Goal: Information Seeking & Learning: Learn about a topic

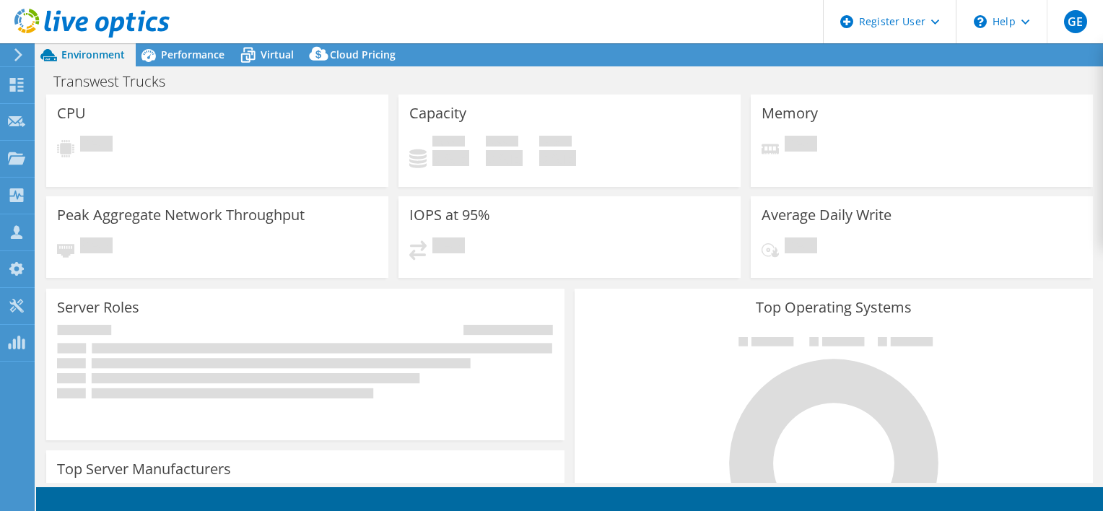
select select "USWest"
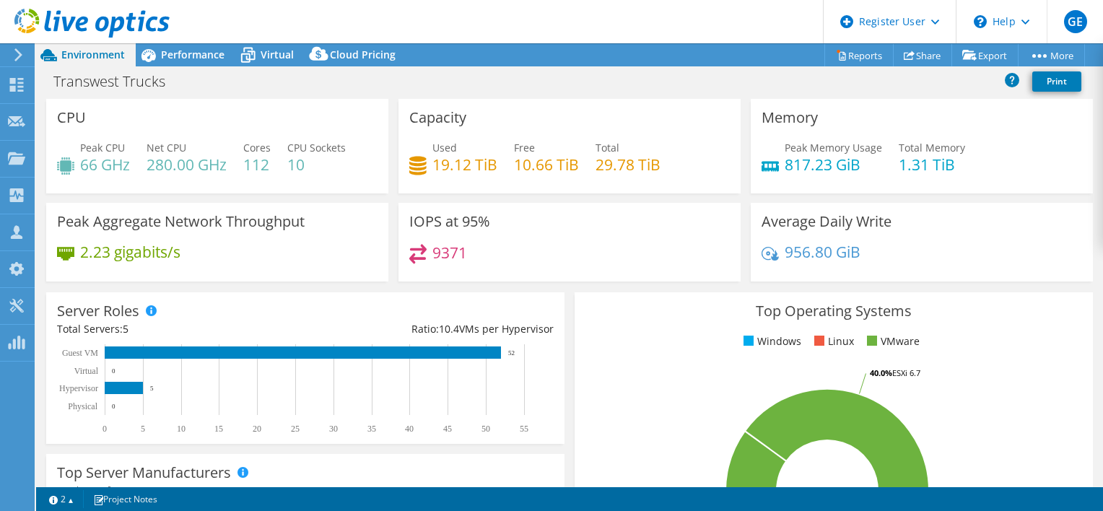
click at [83, 163] on h4 "66 GHz" at bounding box center [105, 165] width 50 height 16
click at [88, 165] on h4 "66 GHz" at bounding box center [105, 165] width 50 height 16
drag, startPoint x: 148, startPoint y: 165, endPoint x: 225, endPoint y: 169, distance: 76.7
click at [225, 169] on h4 "280.00 GHz" at bounding box center [187, 165] width 80 height 16
copy h4 "280.00 GHz"
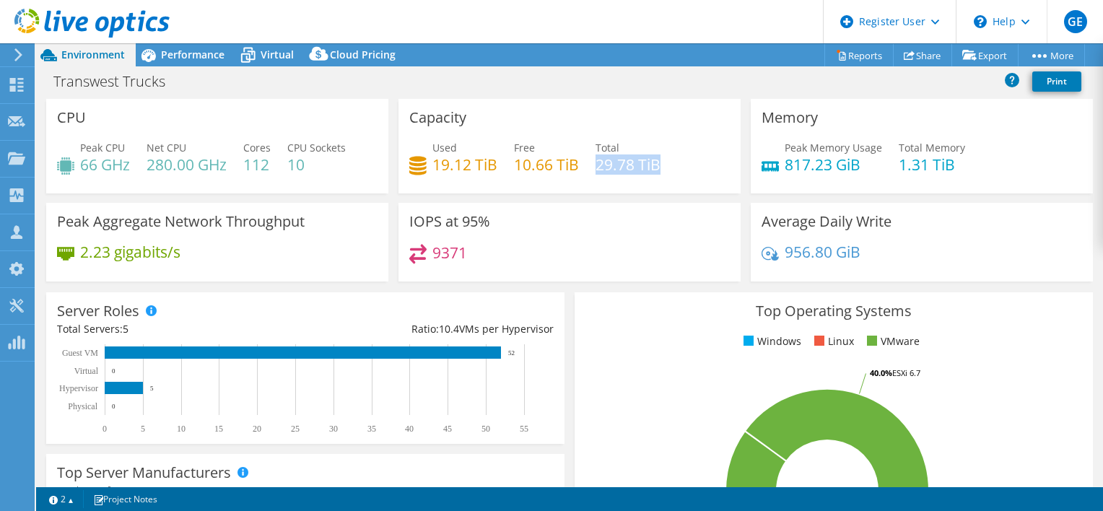
drag, startPoint x: 592, startPoint y: 167, endPoint x: 661, endPoint y: 168, distance: 69.3
click at [661, 168] on div "Used 19.12 TiB Free 10.66 TiB Total 29.78 TiB" at bounding box center [569, 163] width 321 height 47
copy h4 "29.78 TiB"
click at [212, 49] on span "Performance" at bounding box center [193, 55] width 64 height 14
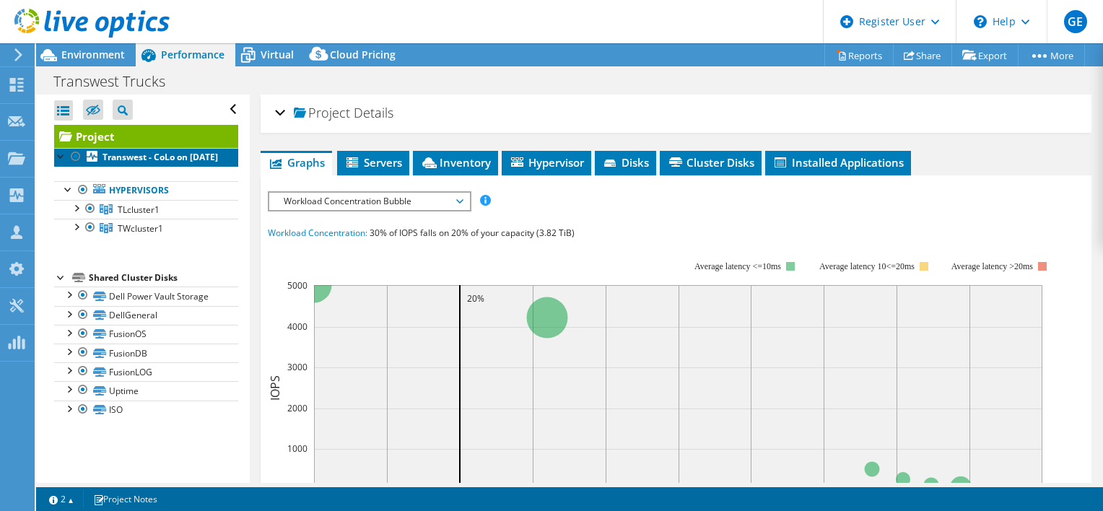
click at [133, 155] on b "Transwest - CoLo on [DATE]" at bounding box center [161, 157] width 116 height 12
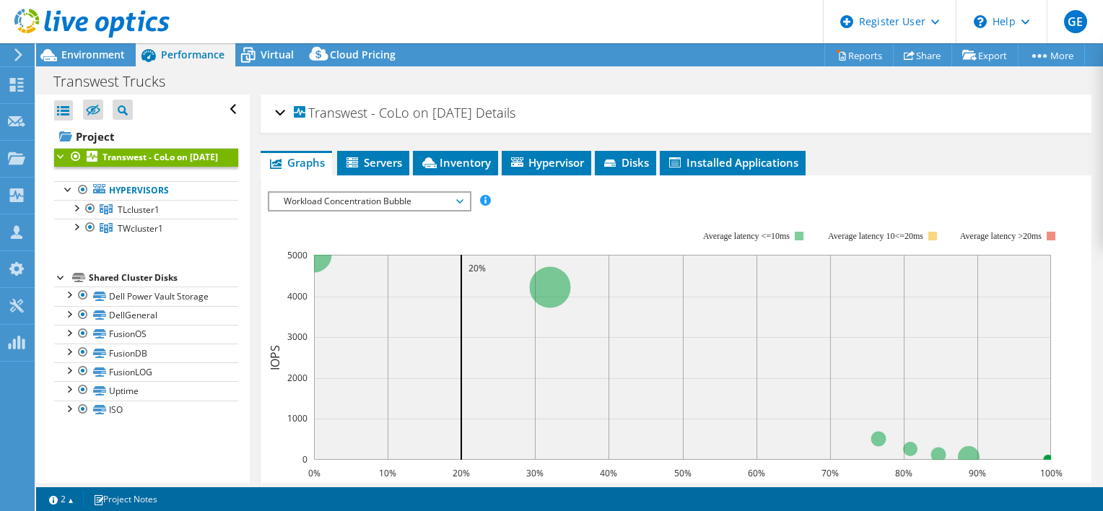
click at [277, 116] on div "Transwest - CoLo on [DATE] Details" at bounding box center [676, 113] width 802 height 31
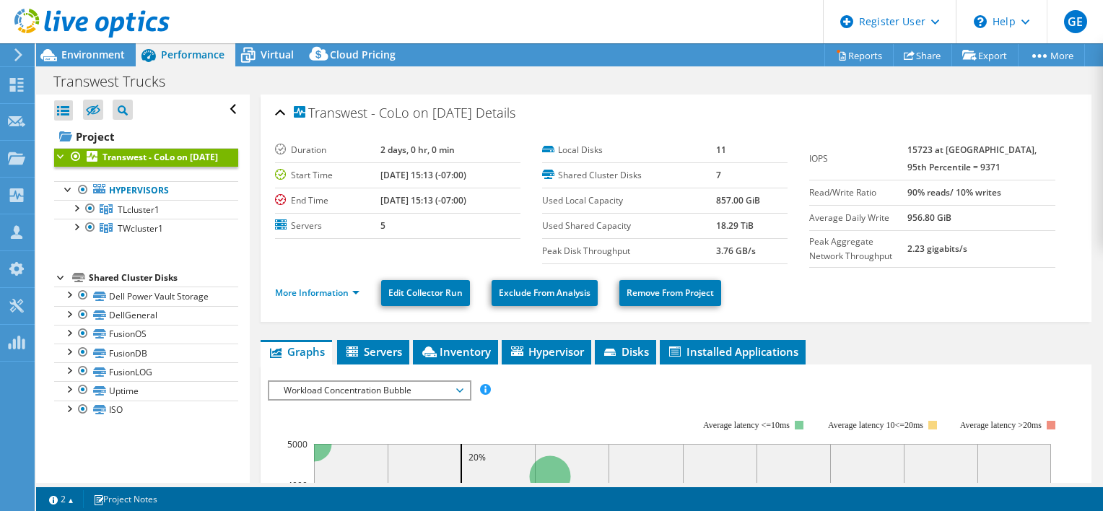
drag, startPoint x: 923, startPoint y: 147, endPoint x: 949, endPoint y: 149, distance: 26.1
click at [949, 149] on tr "IOPS 15723 at [GEOGRAPHIC_DATA], 95th Percentile = 9371" at bounding box center [931, 159] width 245 height 43
copy tr "15723"
